Goal: Information Seeking & Learning: Learn about a topic

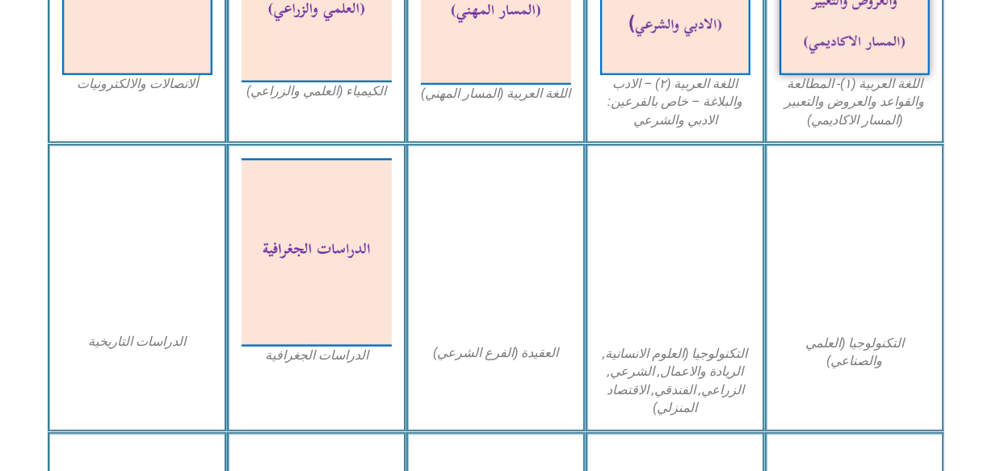
scroll to position [665, 0]
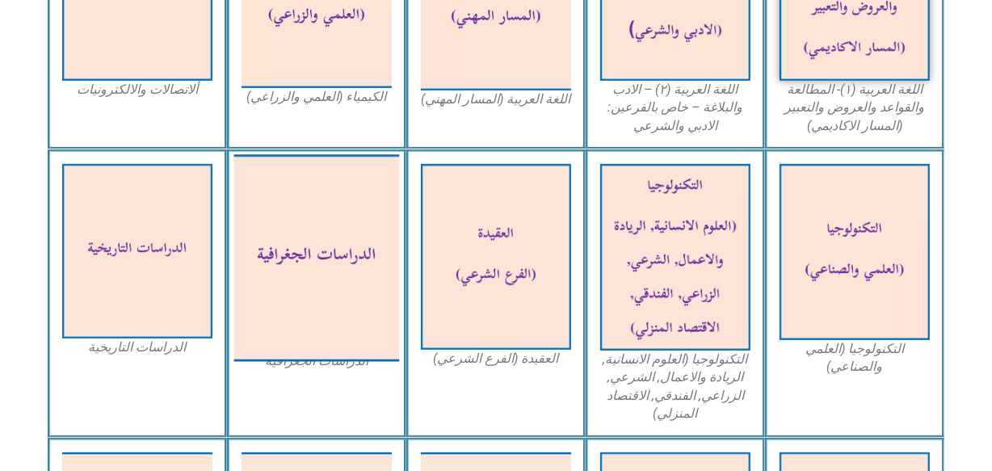
click at [357, 254] on img at bounding box center [317, 257] width 166 height 207
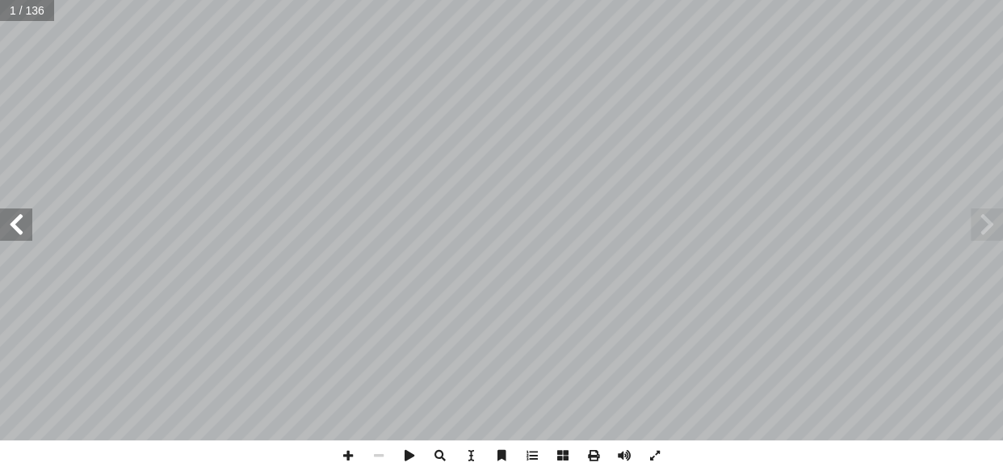
click at [27, 229] on span at bounding box center [16, 224] width 32 height 32
click at [4, 217] on span at bounding box center [16, 224] width 32 height 32
click at [10, 228] on span at bounding box center [16, 224] width 32 height 32
click at [29, 219] on span at bounding box center [16, 224] width 32 height 32
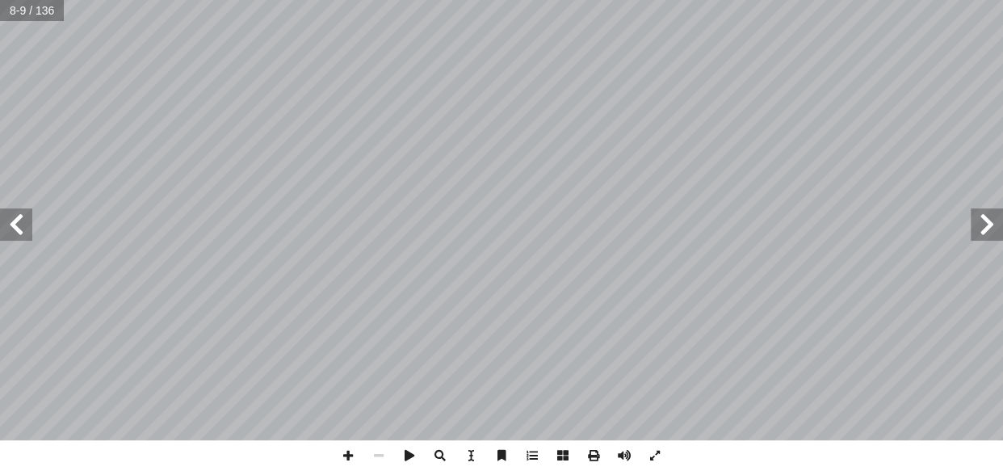
click at [29, 219] on span at bounding box center [16, 224] width 32 height 32
click at [29, 220] on span at bounding box center [16, 224] width 32 height 32
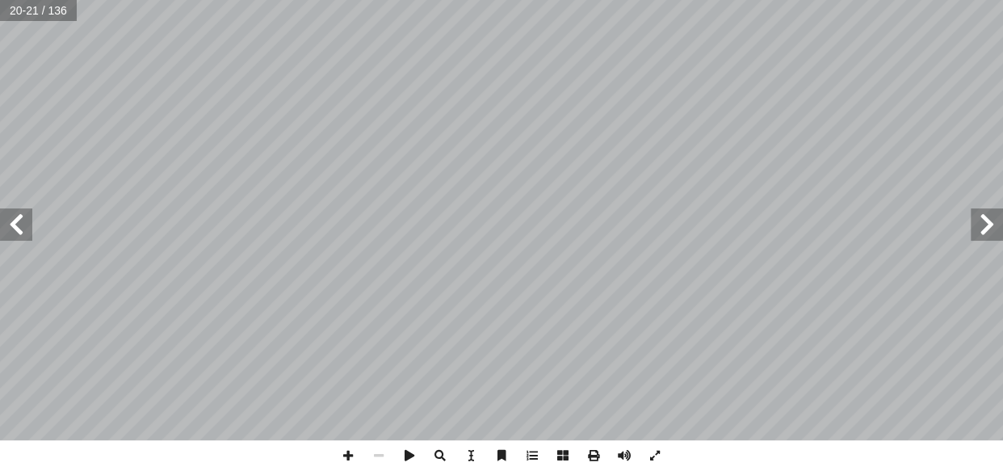
click at [29, 220] on span at bounding box center [16, 224] width 32 height 32
click at [351, 451] on span at bounding box center [348, 455] width 31 height 31
